Goal: Find specific page/section: Find specific page/section

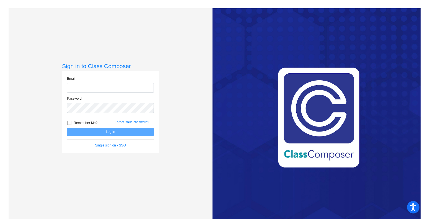
type input "[EMAIL_ADDRESS][DOMAIN_NAME]"
click at [108, 86] on input "[EMAIL_ADDRESS][DOMAIN_NAME]" at bounding box center [110, 88] width 87 height 10
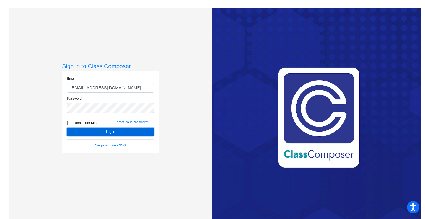
click at [102, 132] on button "Log In" at bounding box center [110, 132] width 87 height 8
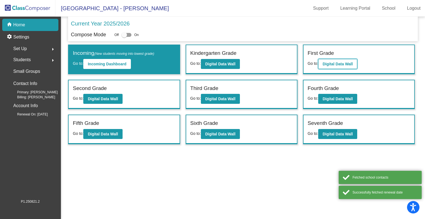
click at [326, 62] on b "Digital Data Wall" at bounding box center [337, 64] width 30 height 4
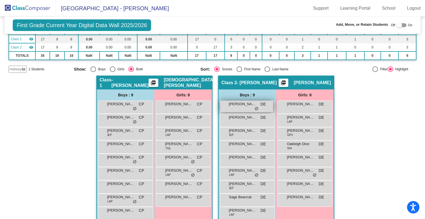
scroll to position [59, 0]
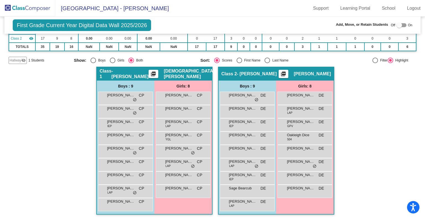
click at [38, 8] on img at bounding box center [27, 8] width 55 height 16
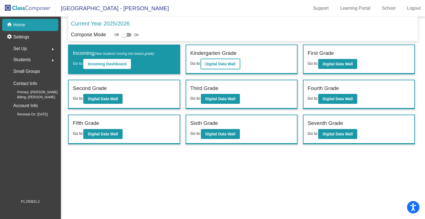
click at [227, 63] on b "Digital Data Wall" at bounding box center [220, 64] width 30 height 4
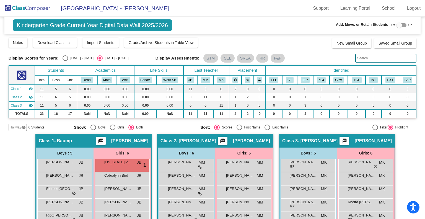
scroll to position [27, 0]
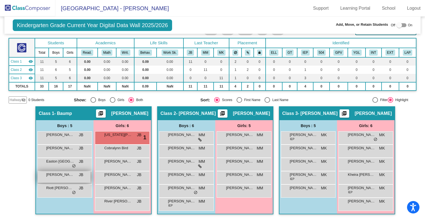
click at [50, 178] on div "[PERSON_NAME] BEAR JB lock do_not_disturb_alt" at bounding box center [64, 176] width 53 height 11
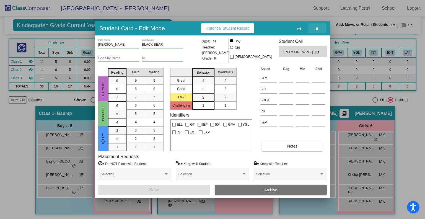
click at [316, 28] on icon "button" at bounding box center [316, 29] width 3 height 4
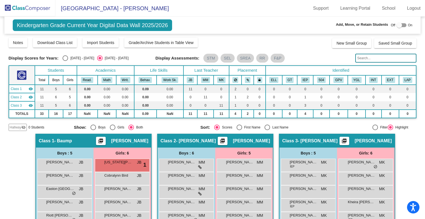
scroll to position [27, 0]
